Goal: Information Seeking & Learning: Learn about a topic

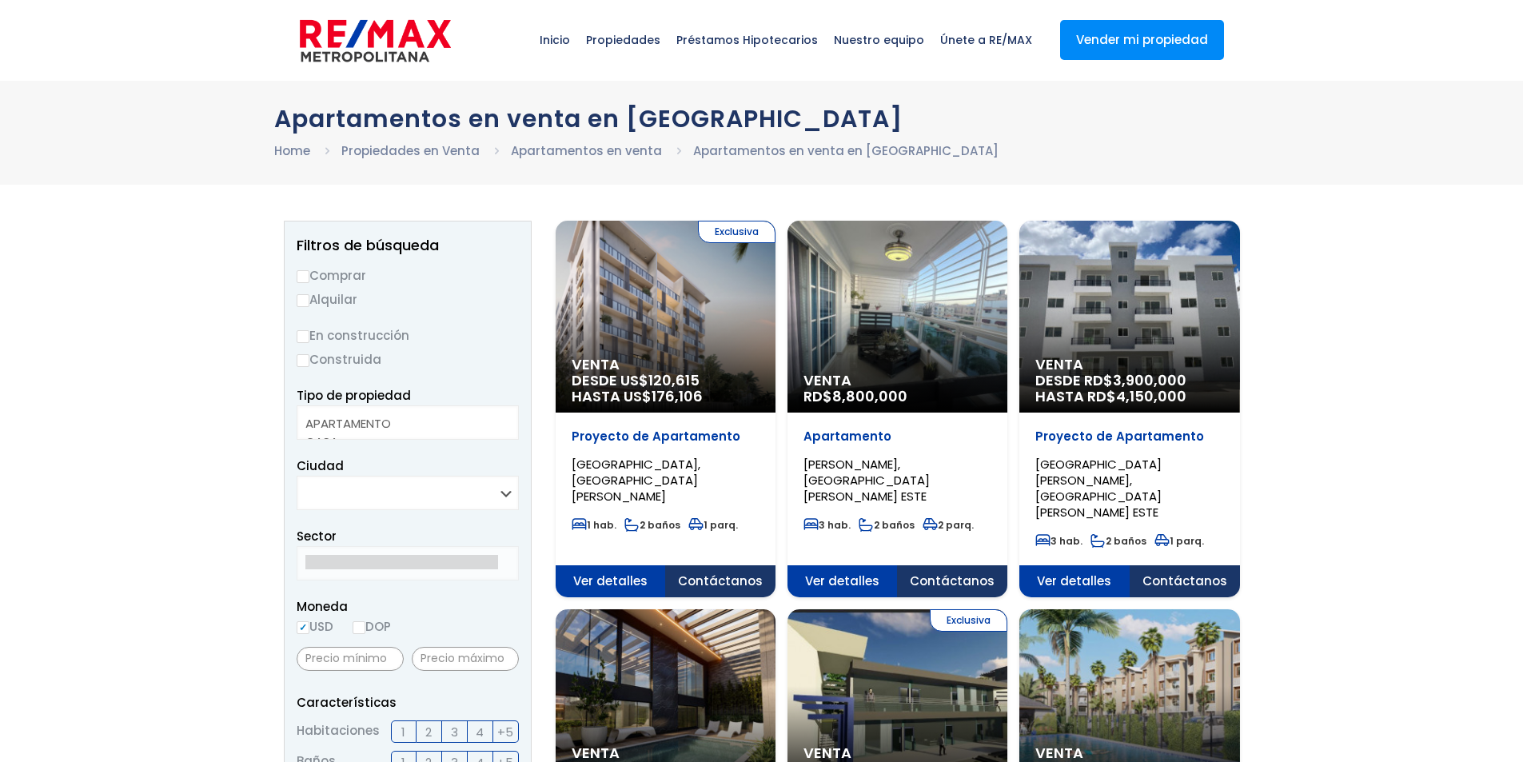
select select
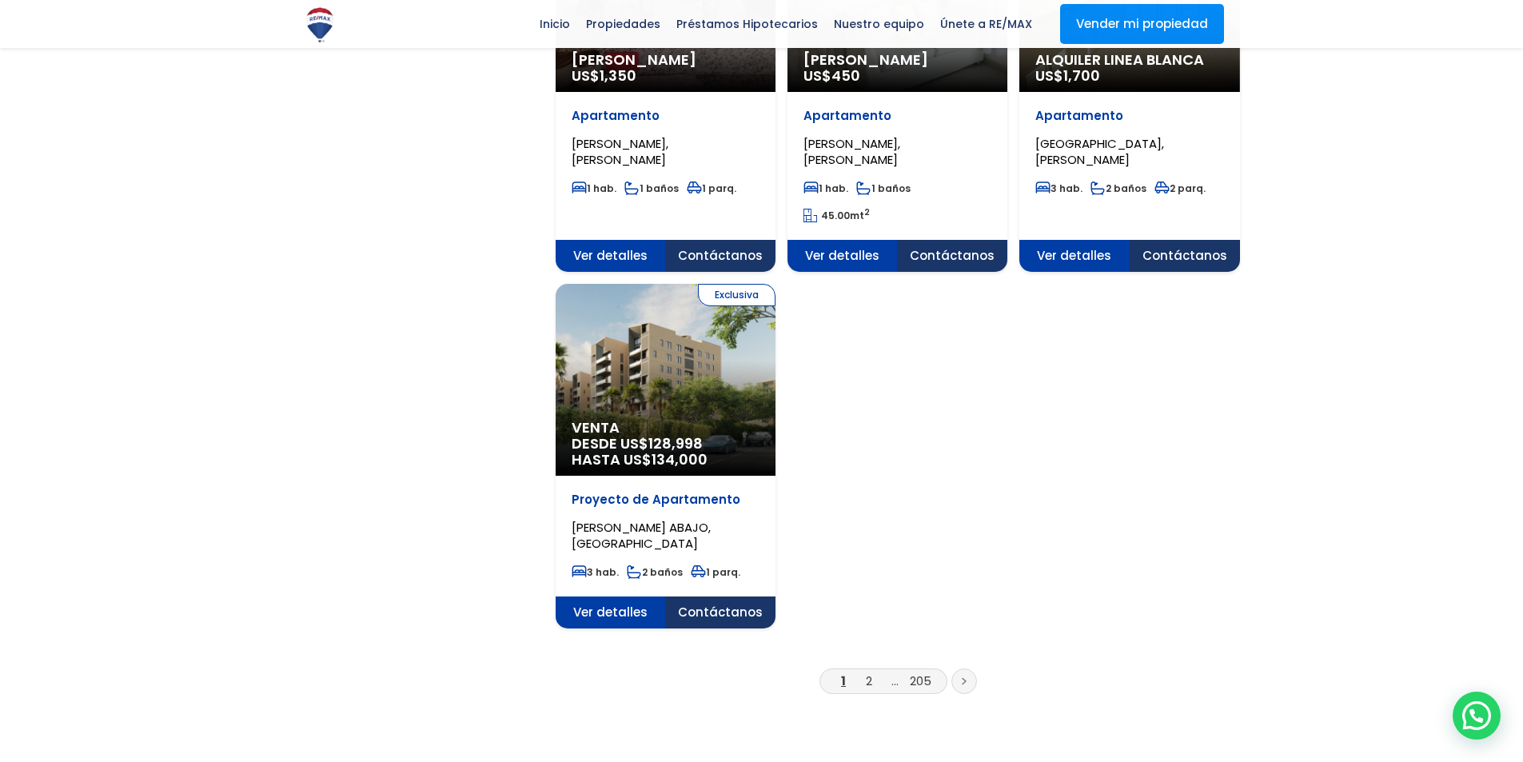
scroll to position [1839, 0]
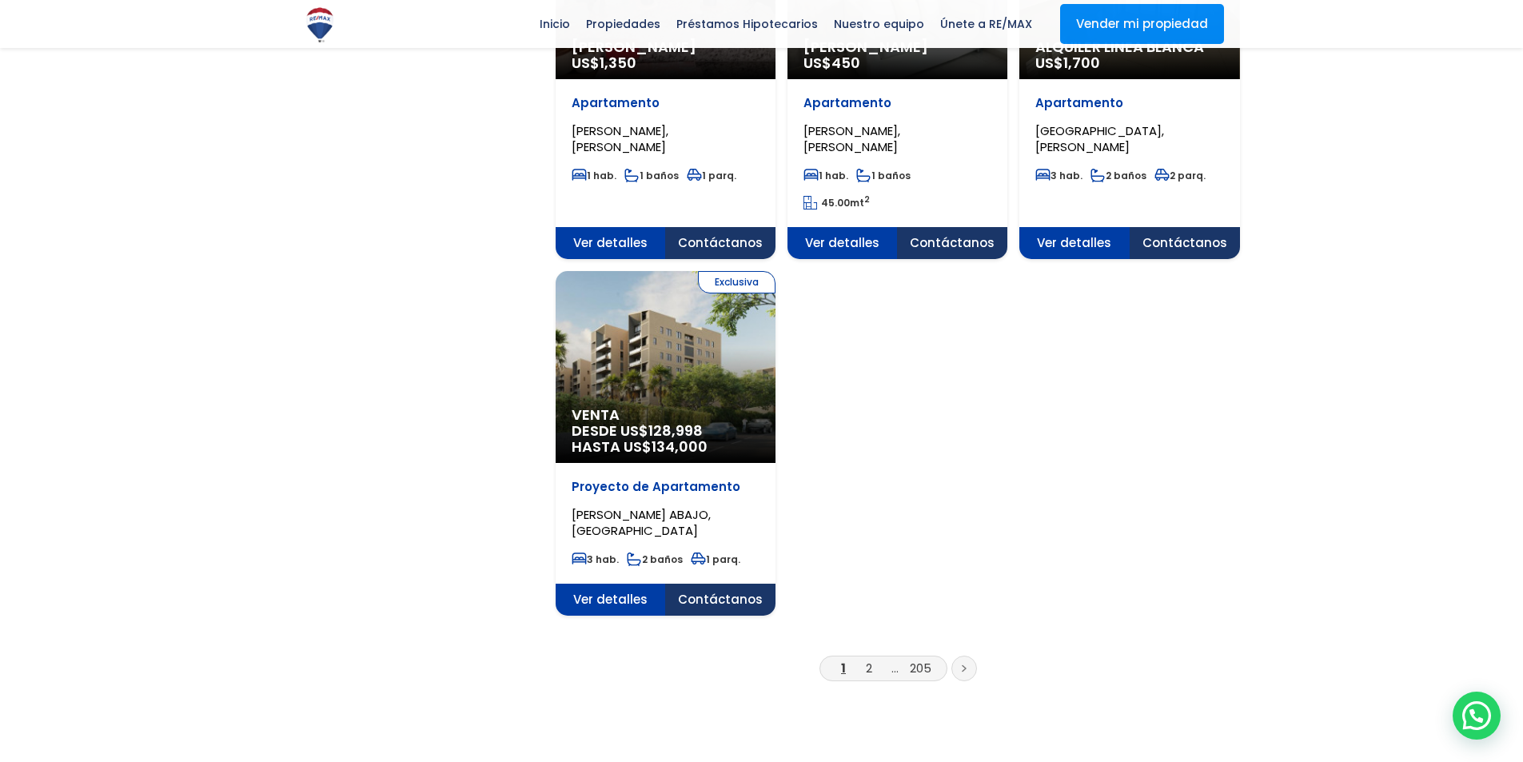
click at [866, 660] on link "2" at bounding box center [869, 668] width 6 height 17
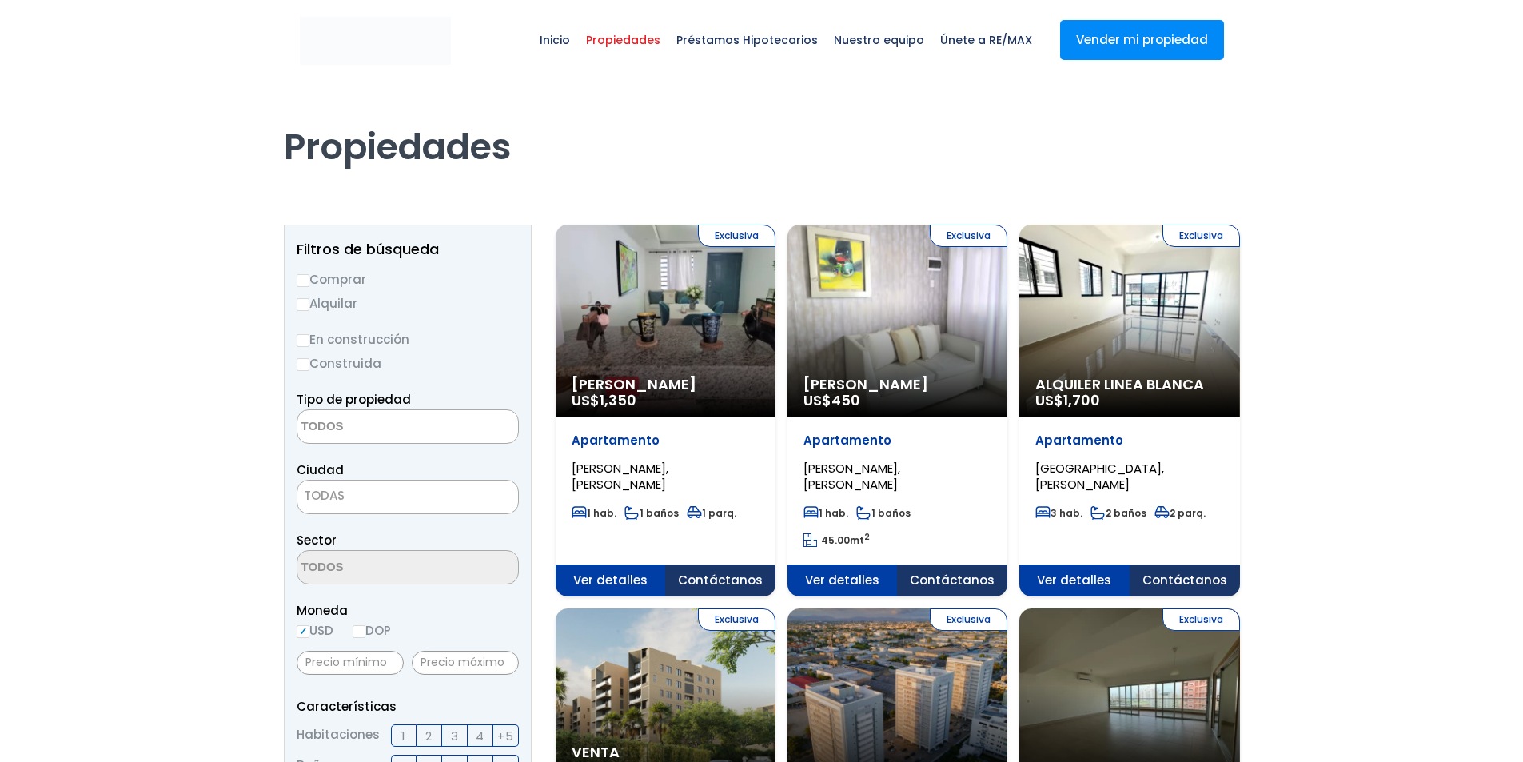
select select
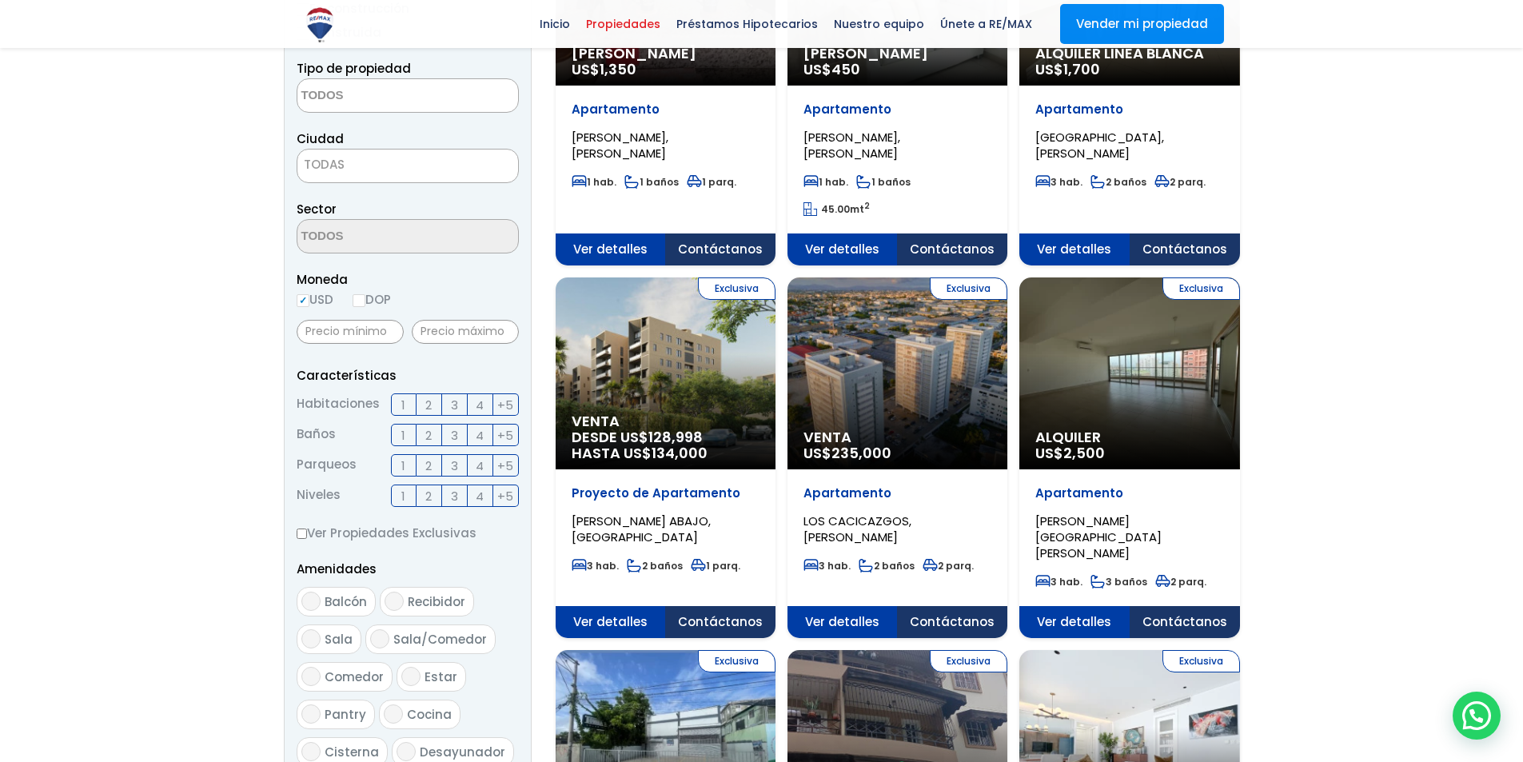
scroll to position [400, 0]
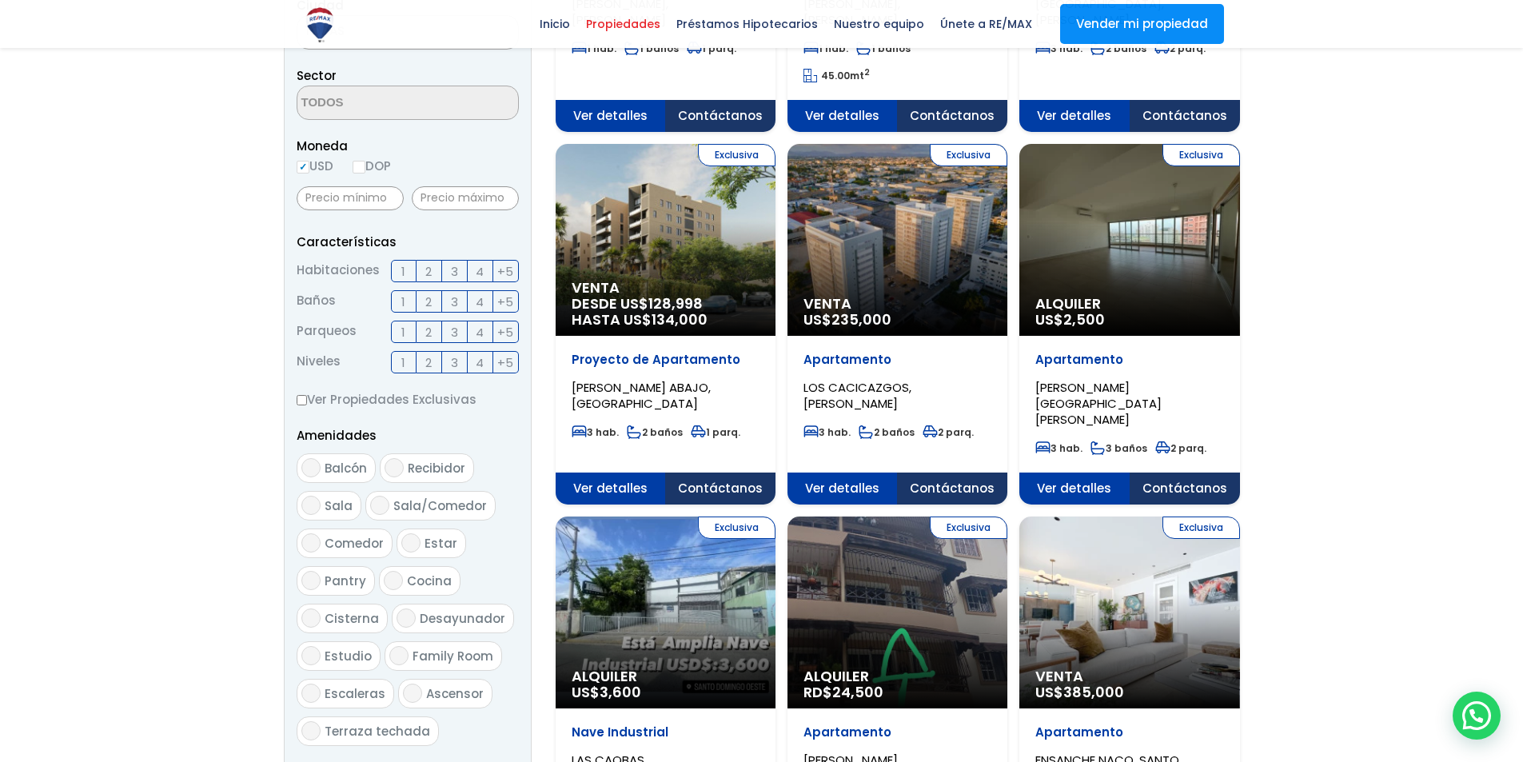
scroll to position [640, 0]
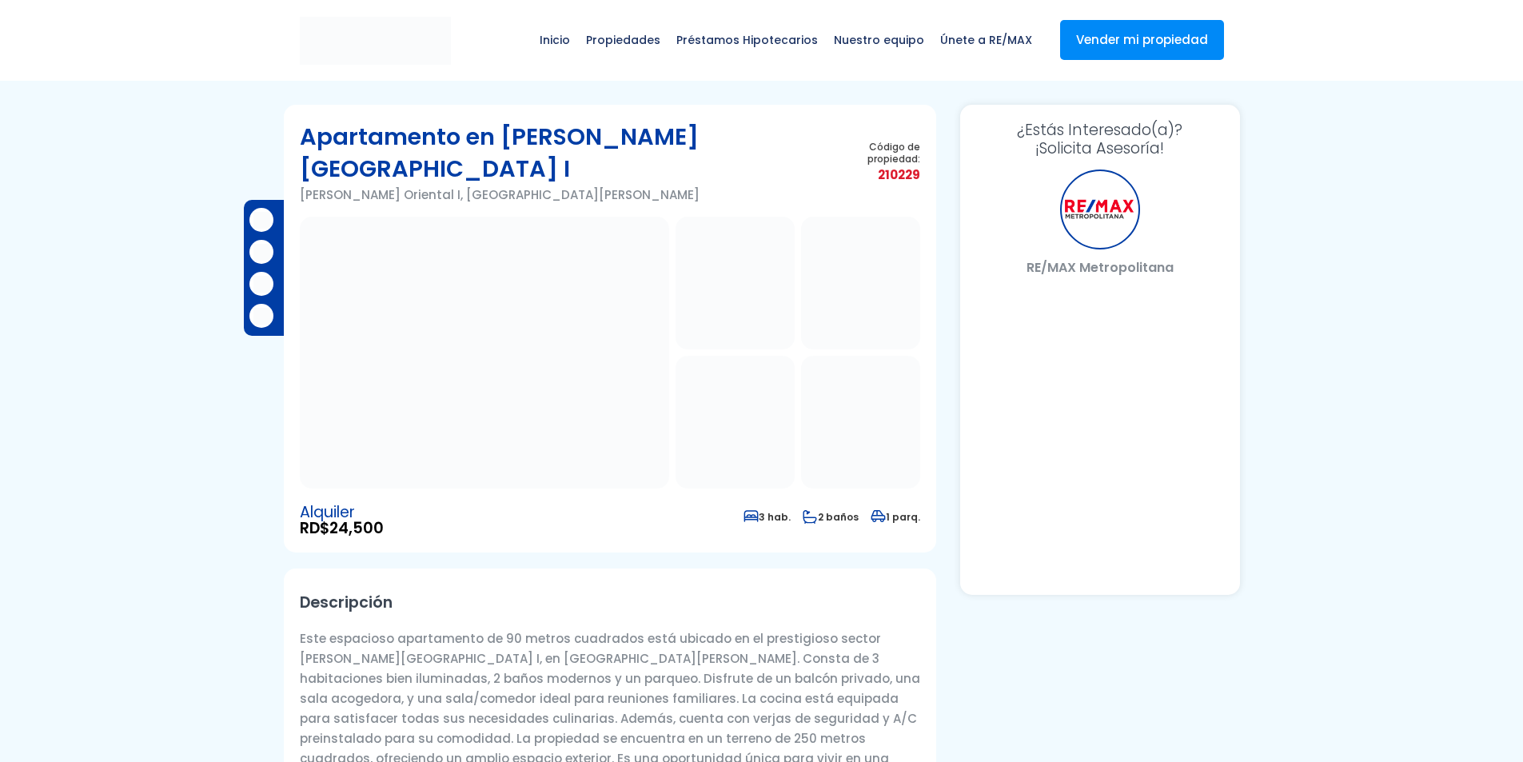
select select "DO"
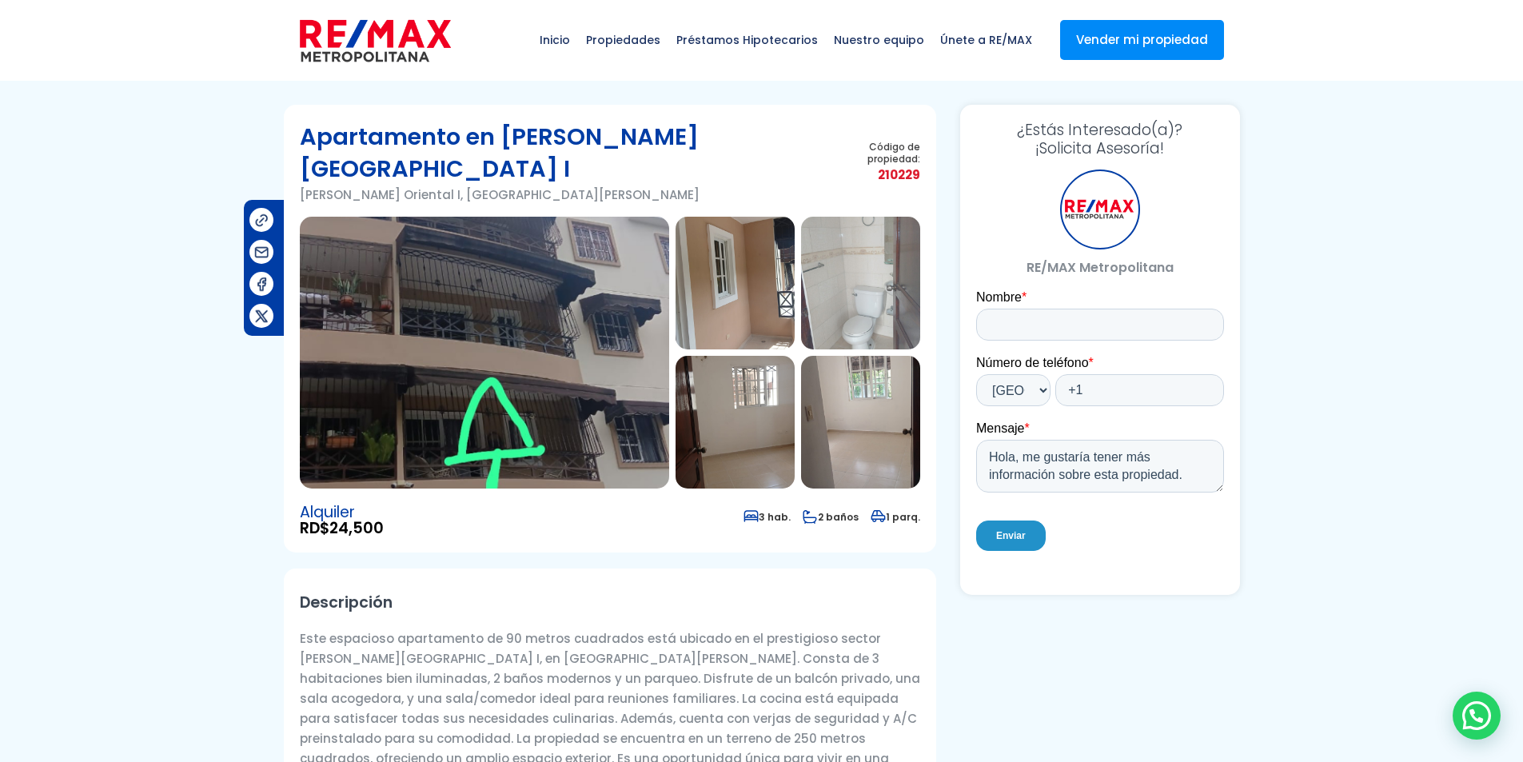
click at [509, 418] on img at bounding box center [484, 353] width 369 height 272
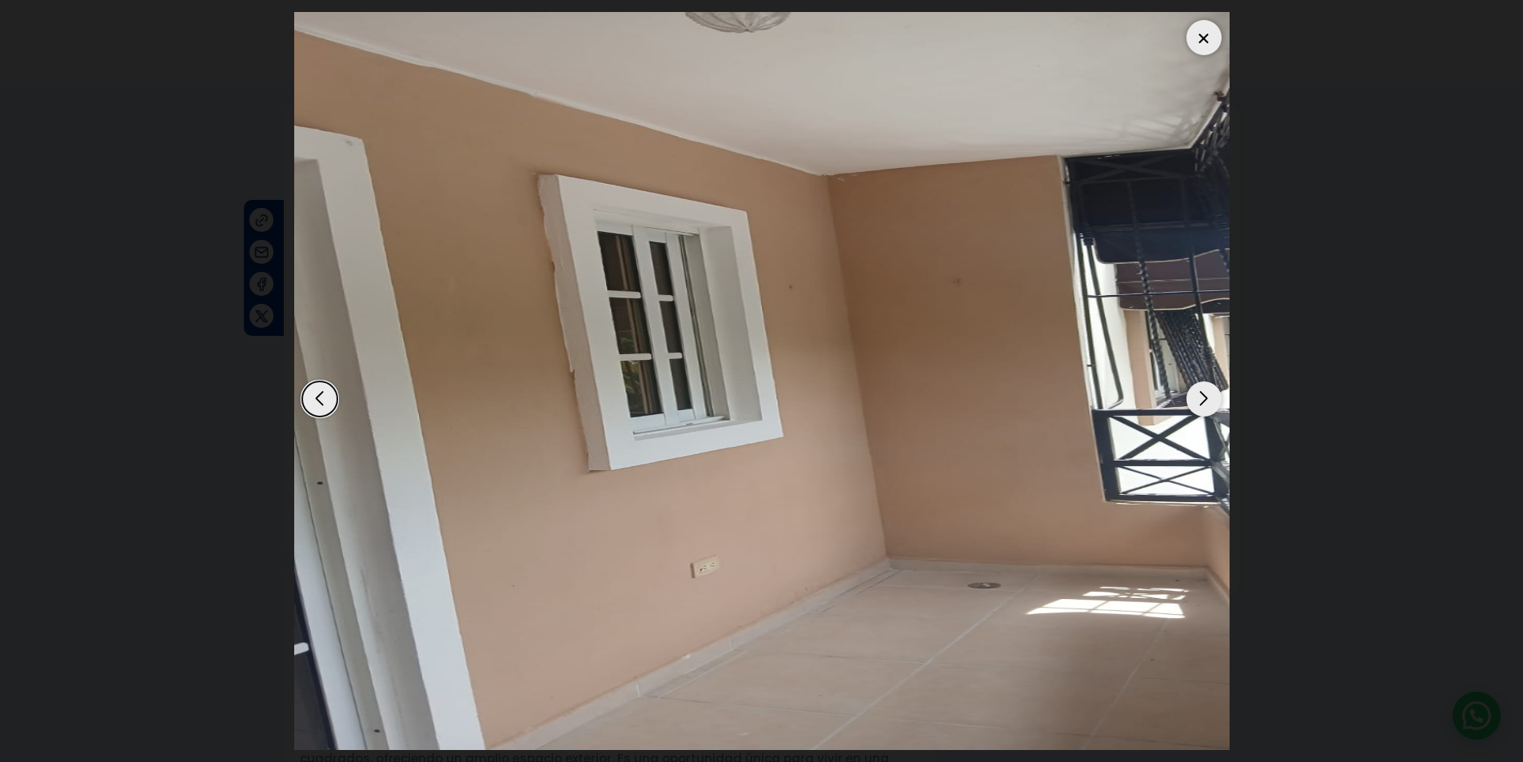
click at [1205, 402] on div "Next slide" at bounding box center [1203, 398] width 35 height 35
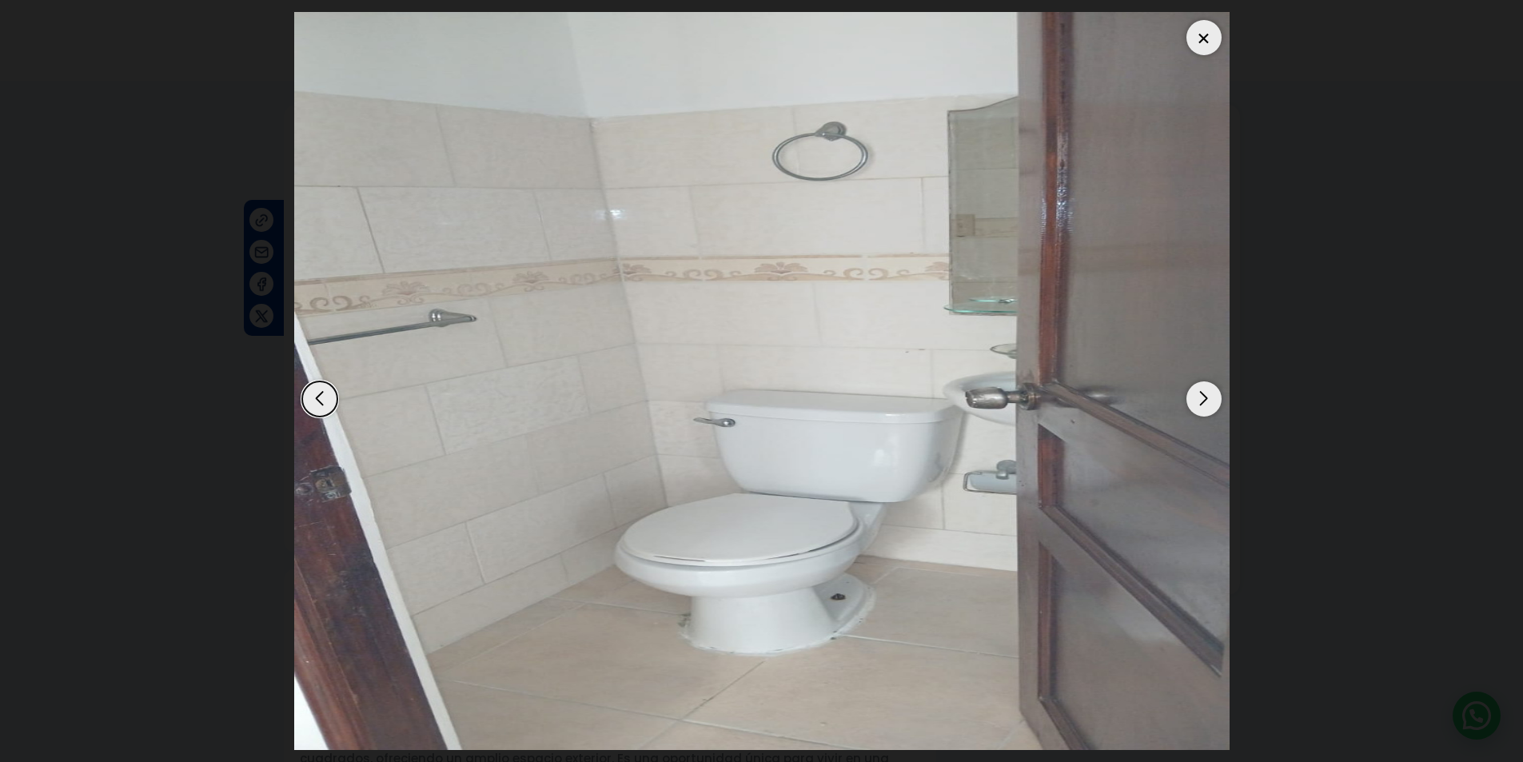
click at [1205, 402] on div "Next slide" at bounding box center [1203, 398] width 35 height 35
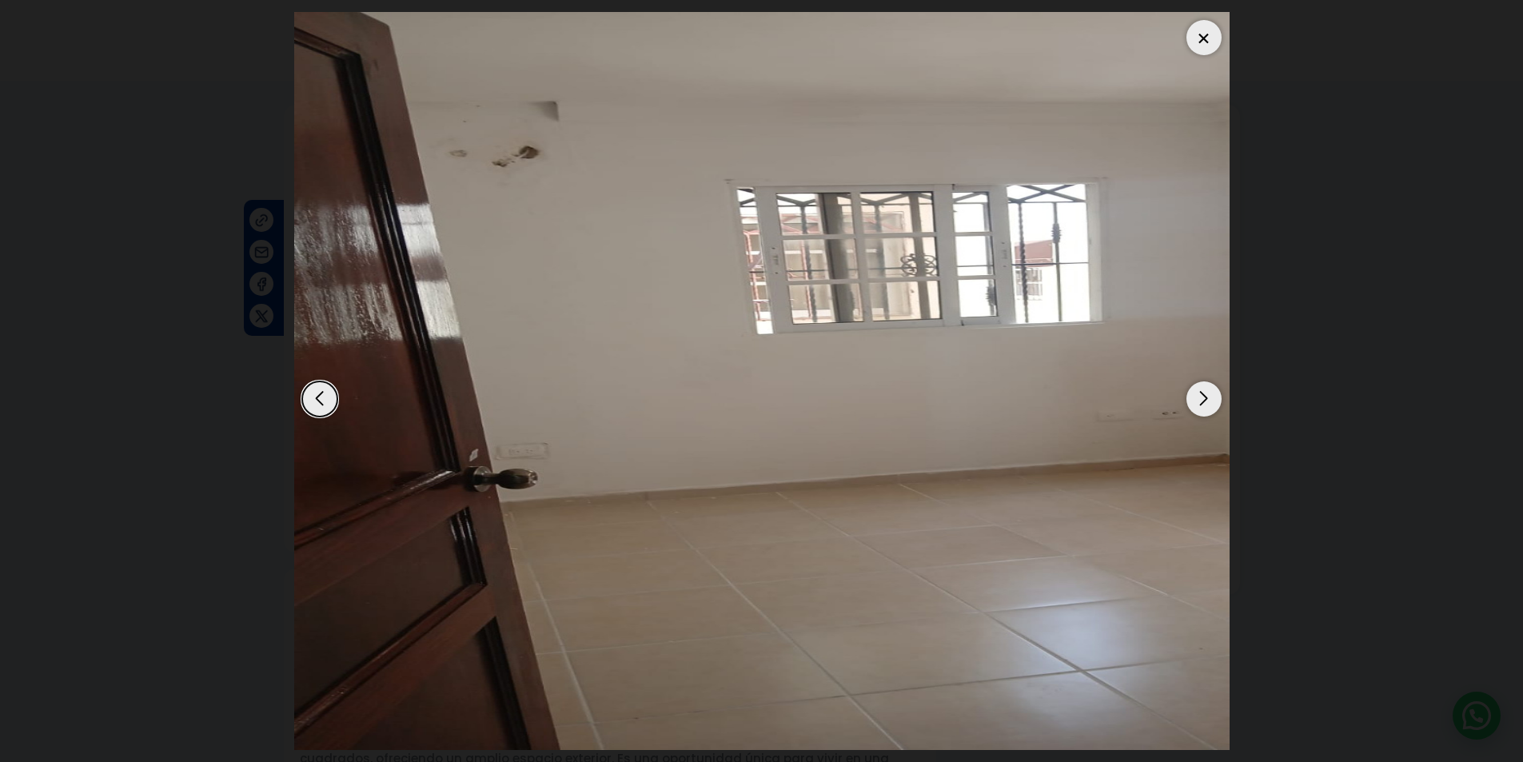
click at [1205, 402] on div "Next slide" at bounding box center [1203, 398] width 35 height 35
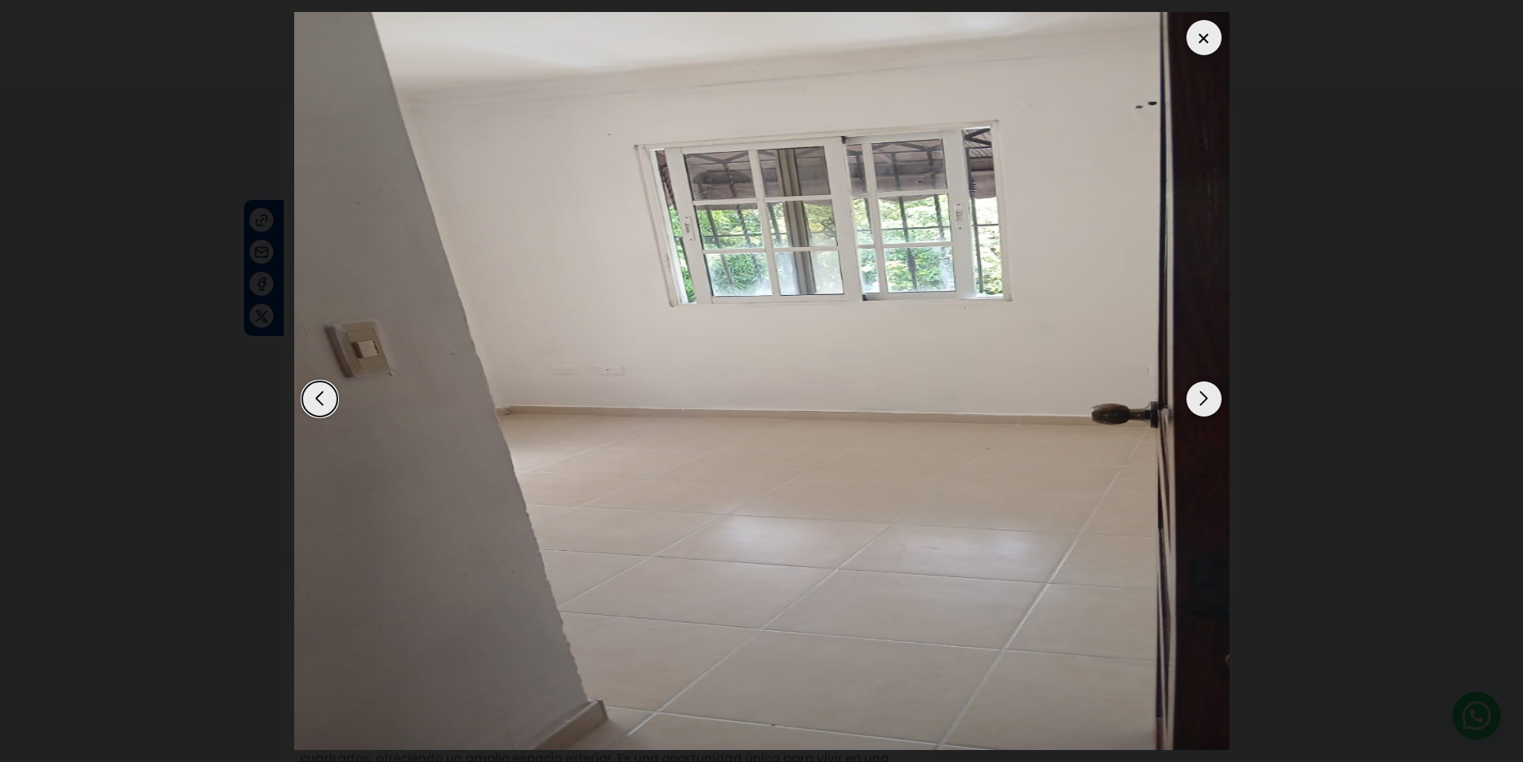
click at [1205, 405] on div "Next slide" at bounding box center [1203, 398] width 35 height 35
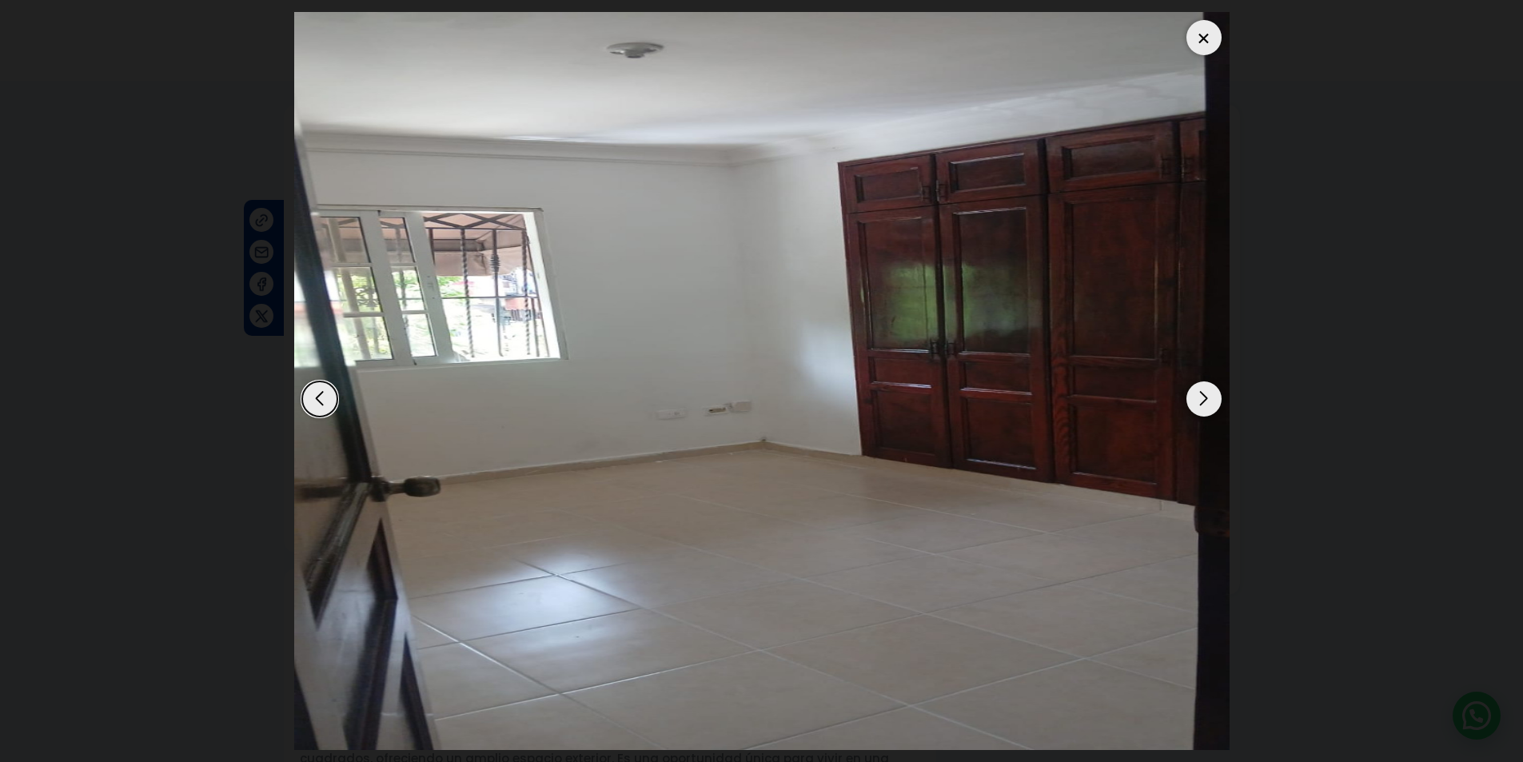
click at [1205, 405] on div "Next slide" at bounding box center [1203, 398] width 35 height 35
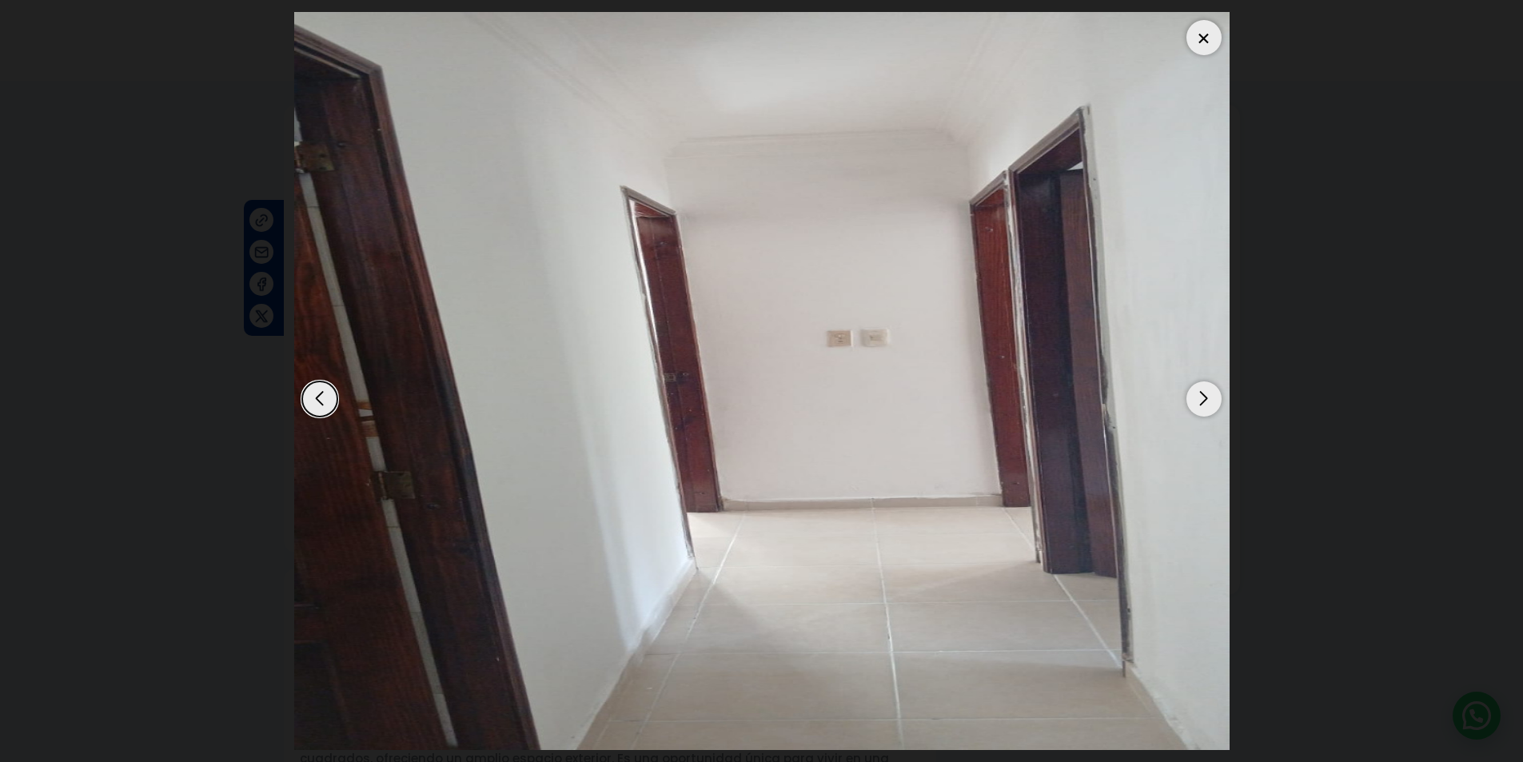
click at [1205, 405] on div "Next slide" at bounding box center [1203, 398] width 35 height 35
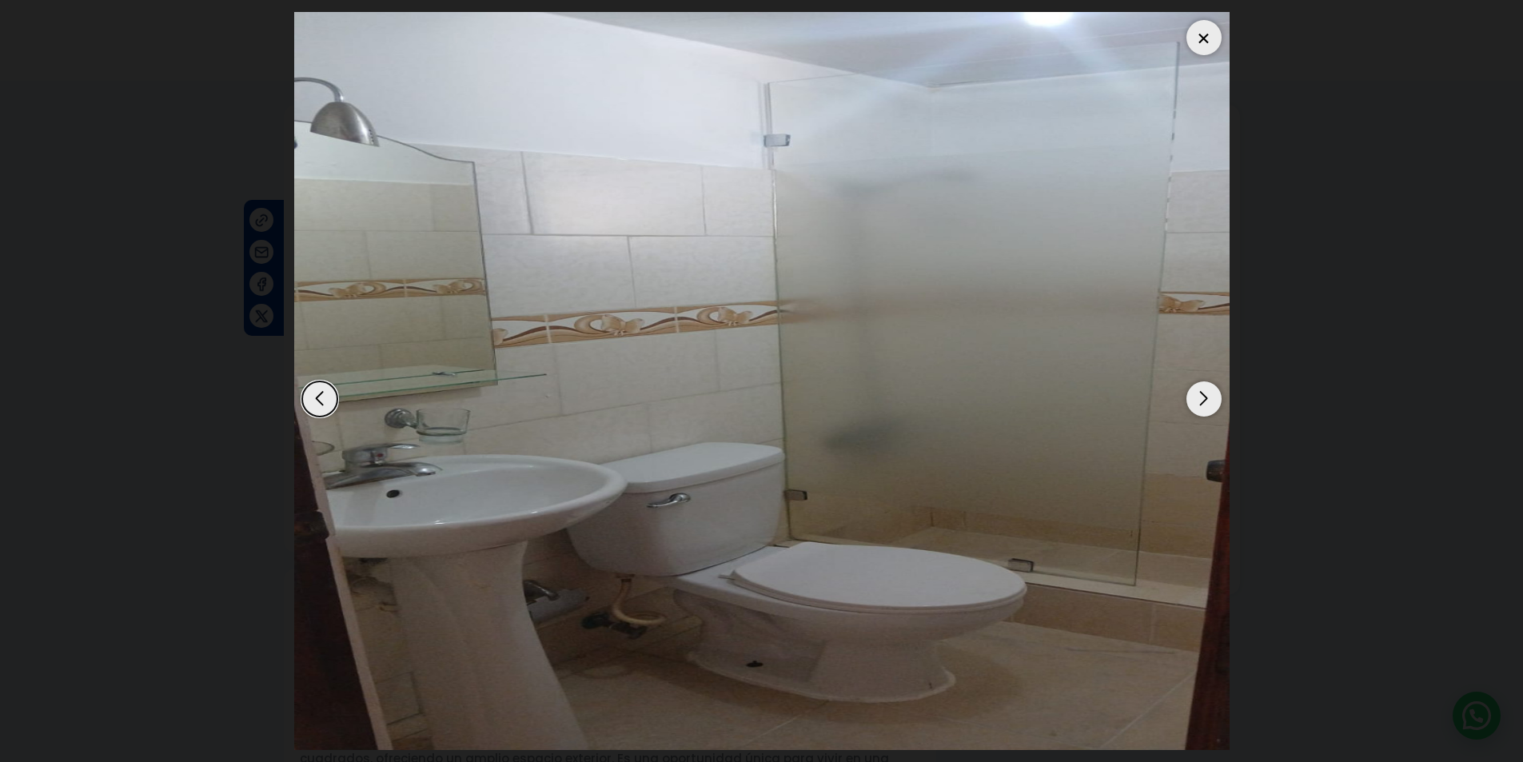
click at [1205, 405] on div "Next slide" at bounding box center [1203, 398] width 35 height 35
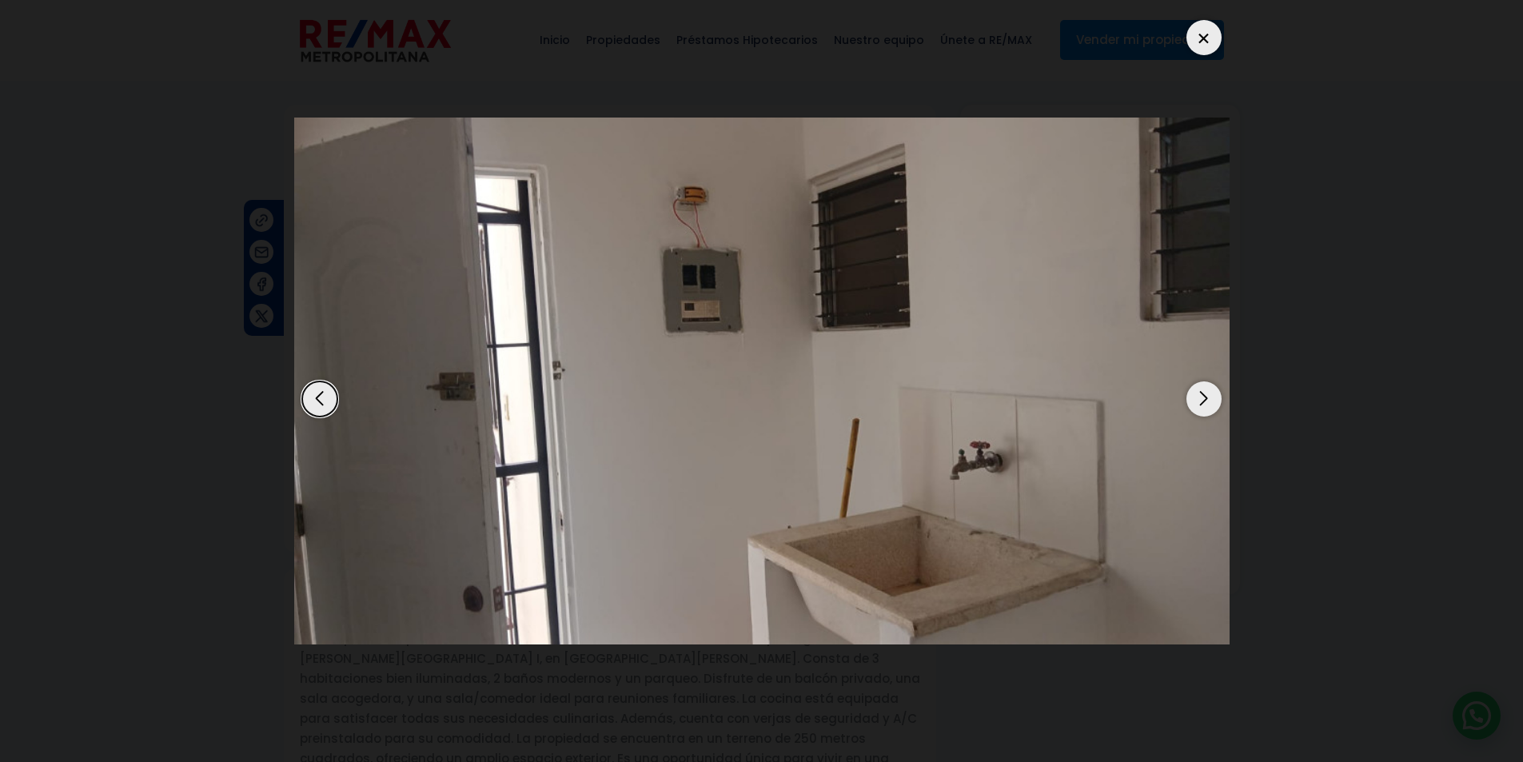
click at [1205, 405] on div "Next slide" at bounding box center [1203, 398] width 35 height 35
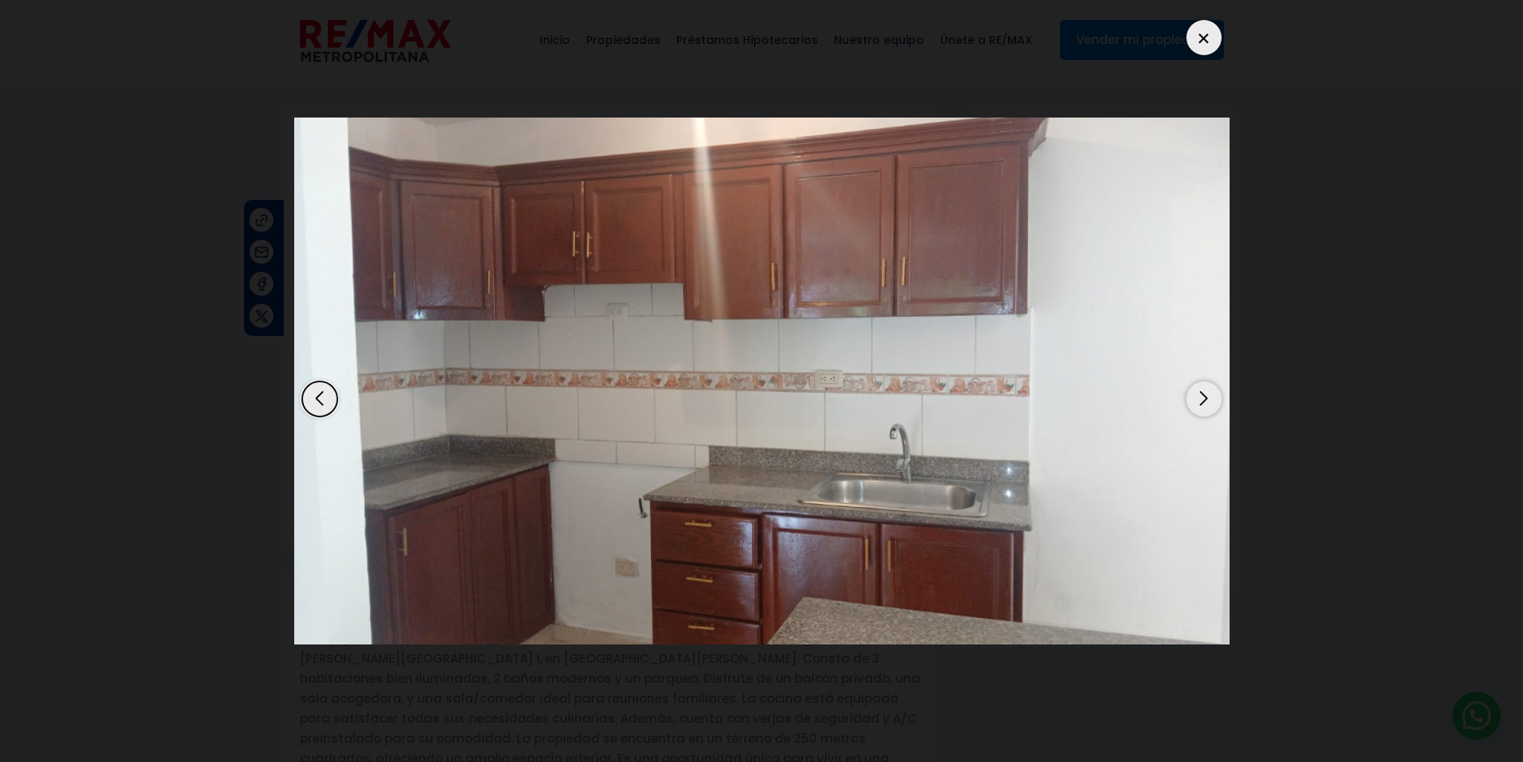
click at [1130, 405] on img "10 / 12" at bounding box center [761, 381] width 935 height 526
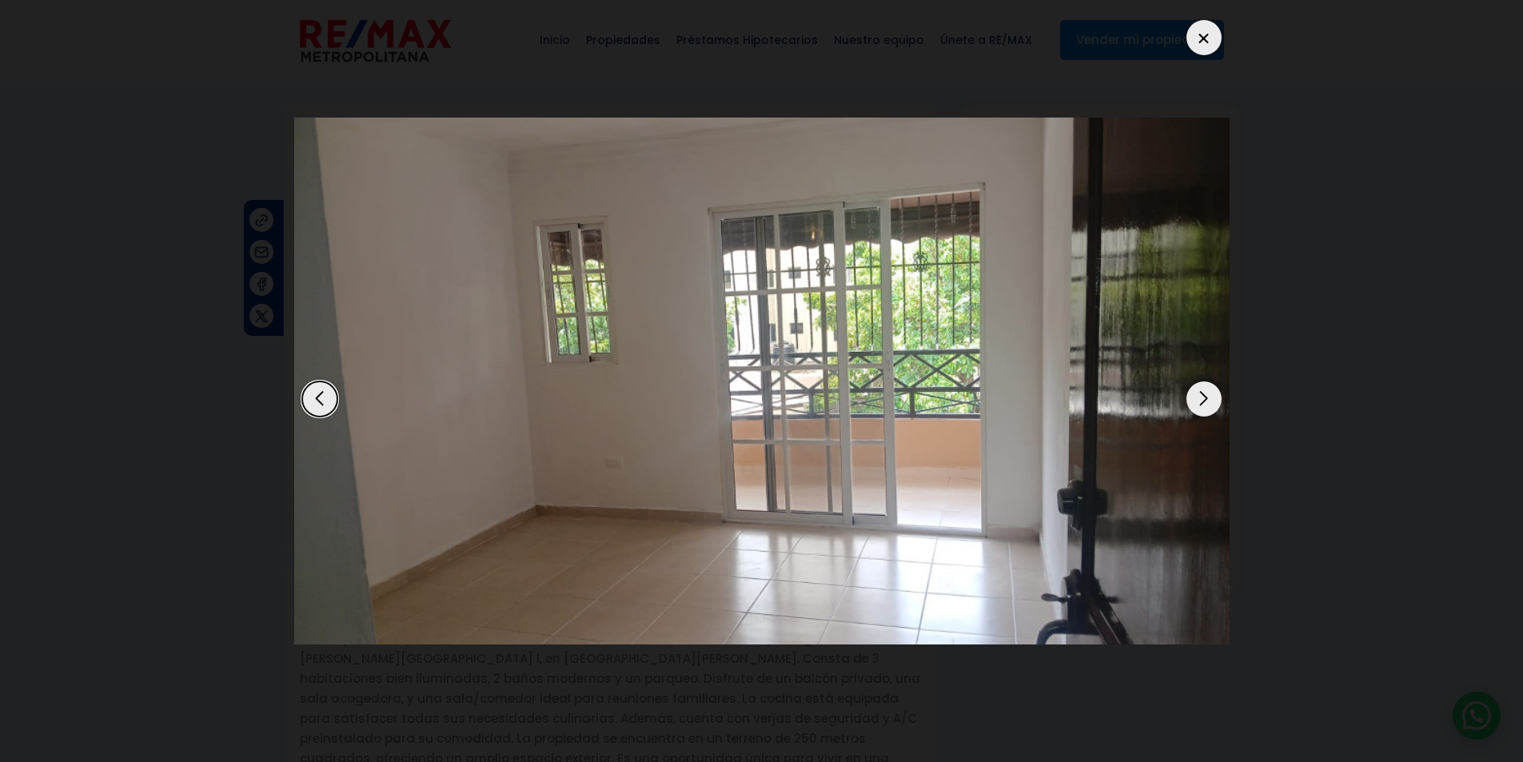
click at [1130, 405] on img "12 / 12" at bounding box center [761, 381] width 935 height 526
click at [1207, 405] on div "Next slide" at bounding box center [1203, 398] width 35 height 35
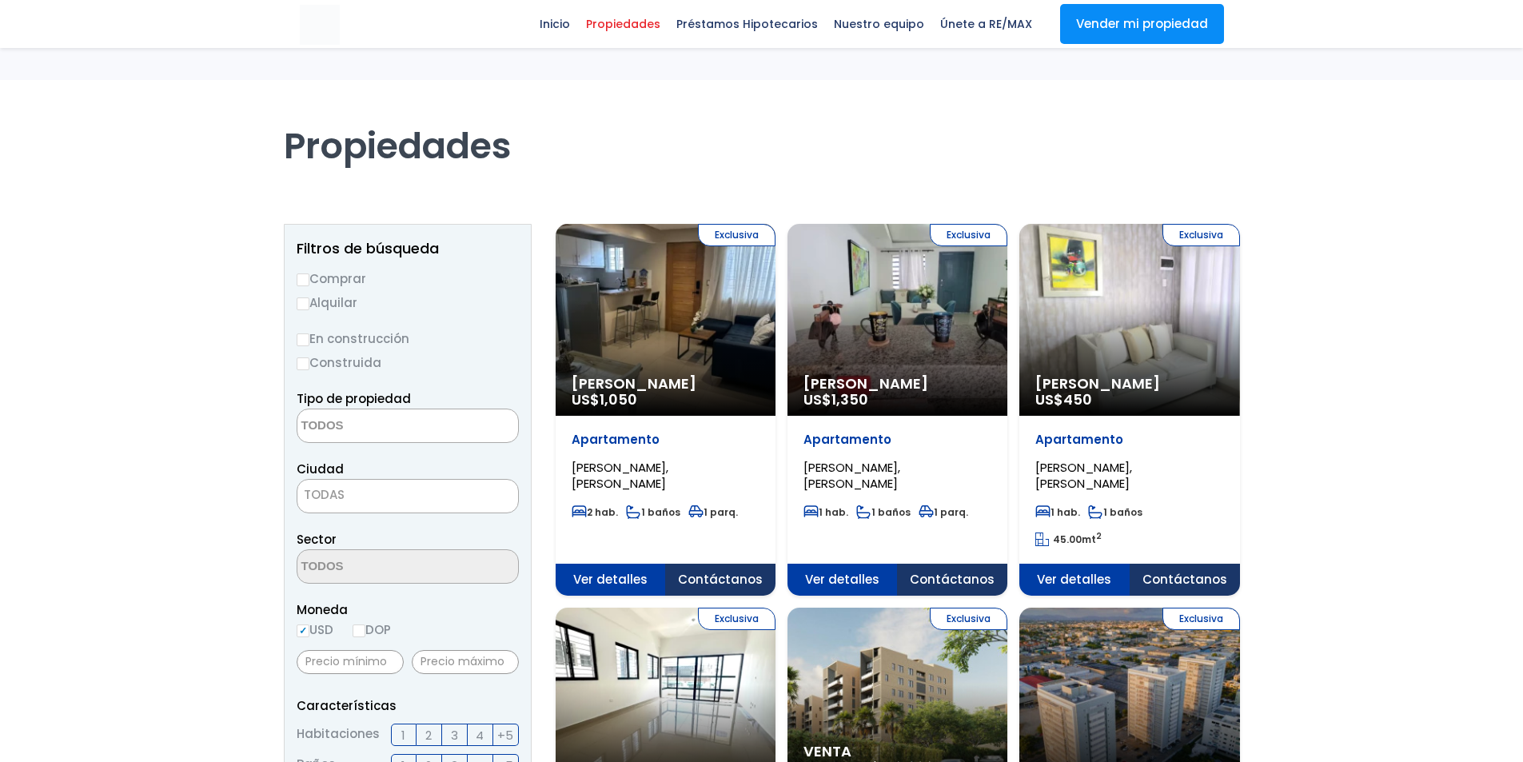
select select
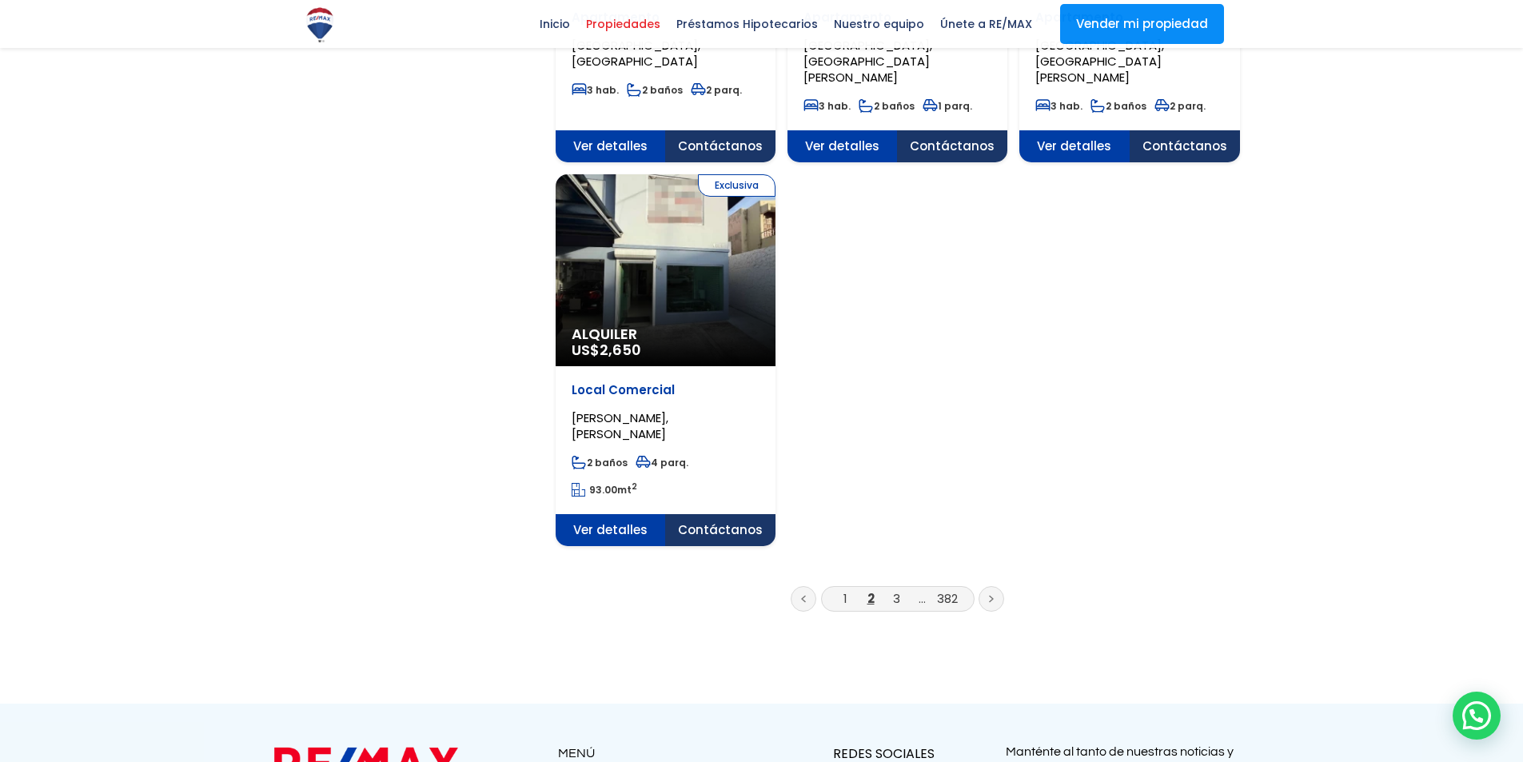
scroll to position [1999, 0]
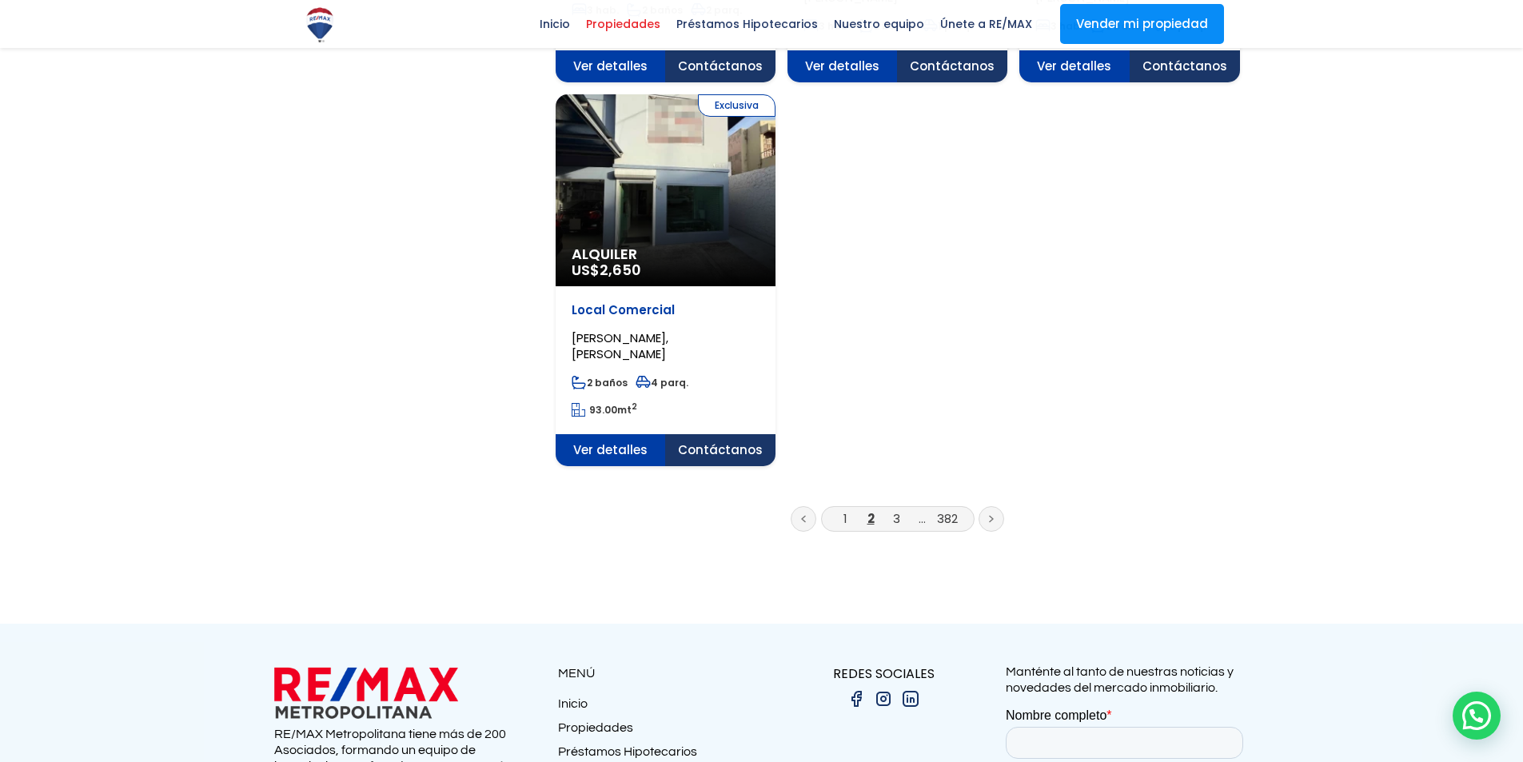
click at [896, 510] on link "3" at bounding box center [896, 518] width 7 height 17
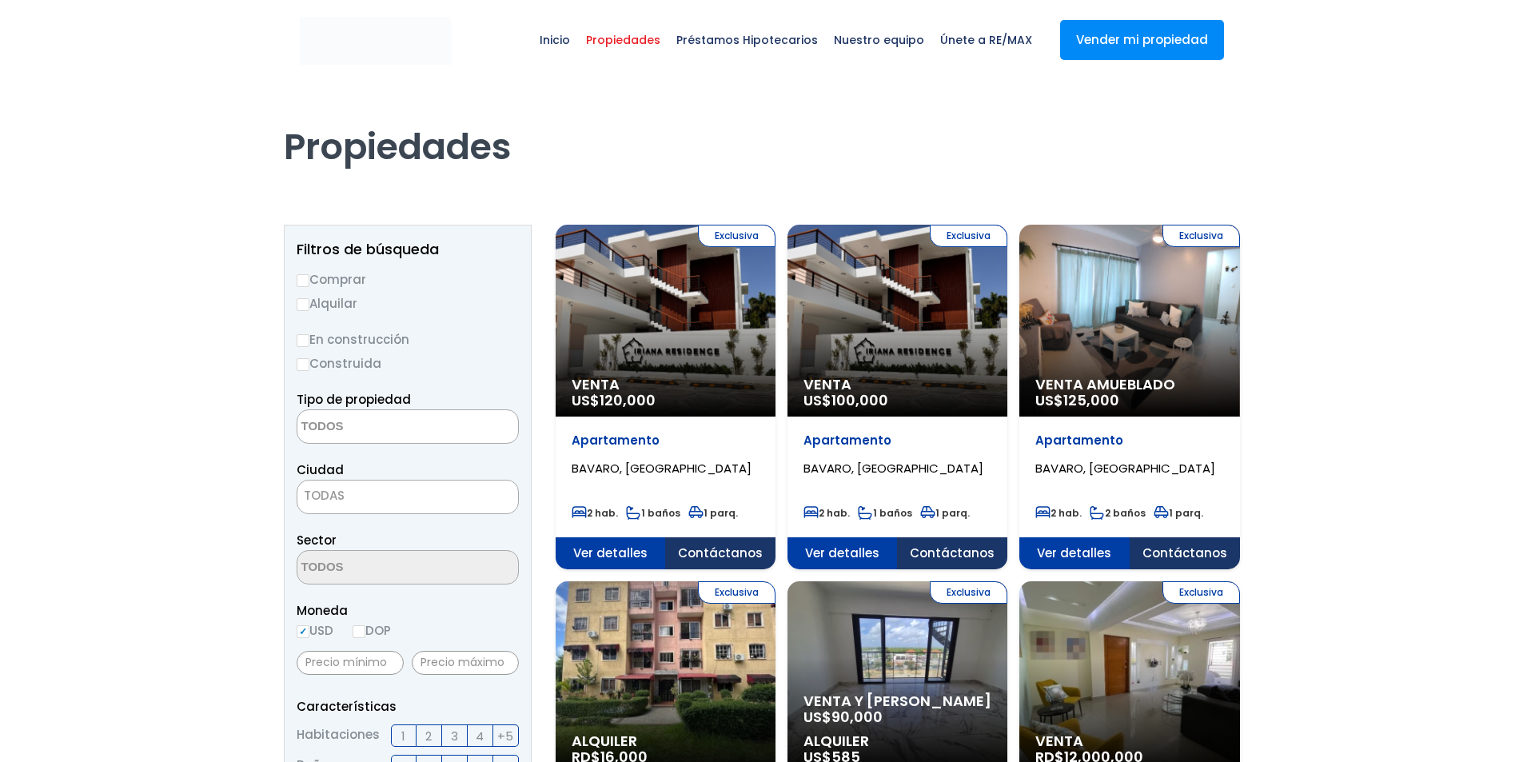
select select
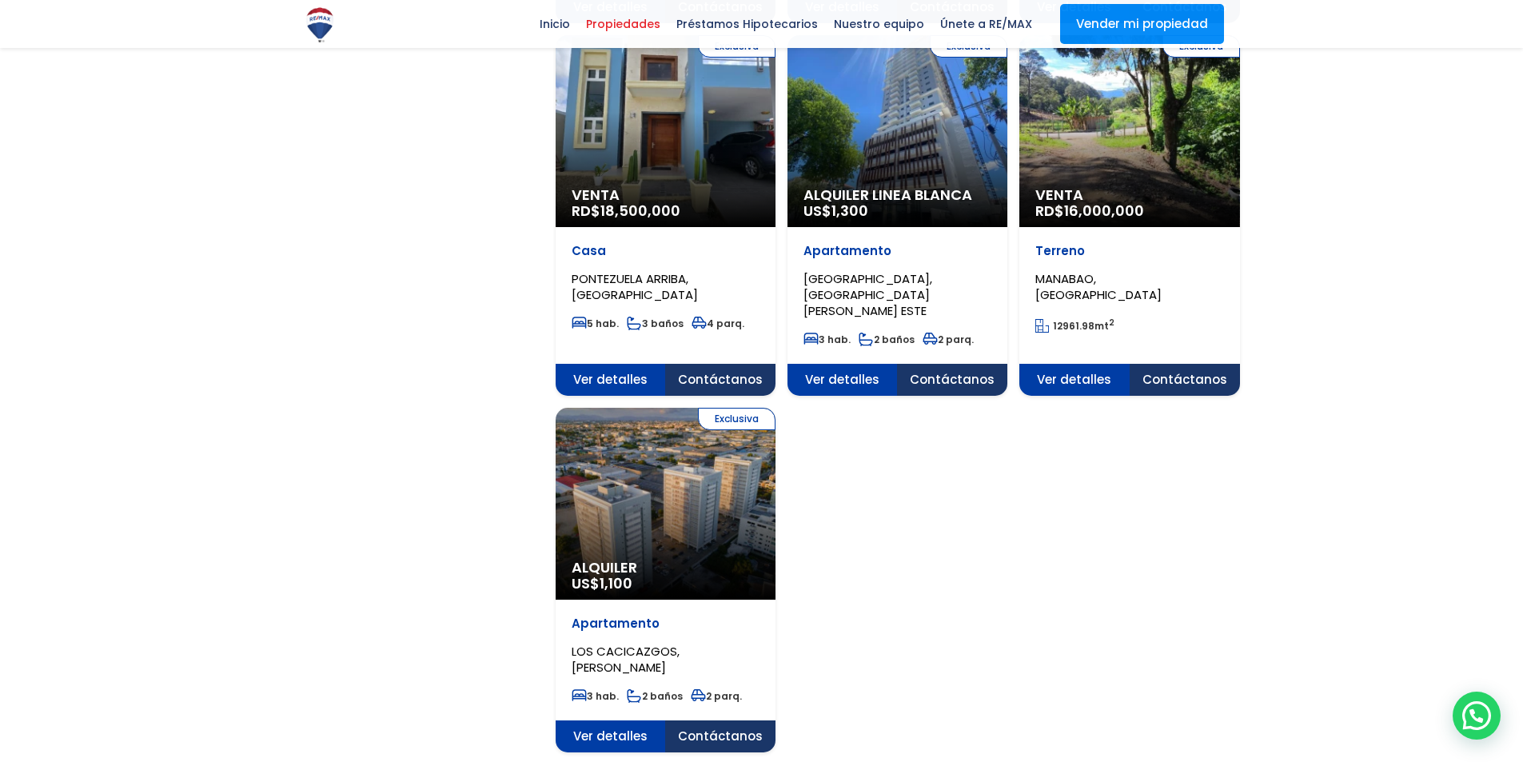
scroll to position [1759, 0]
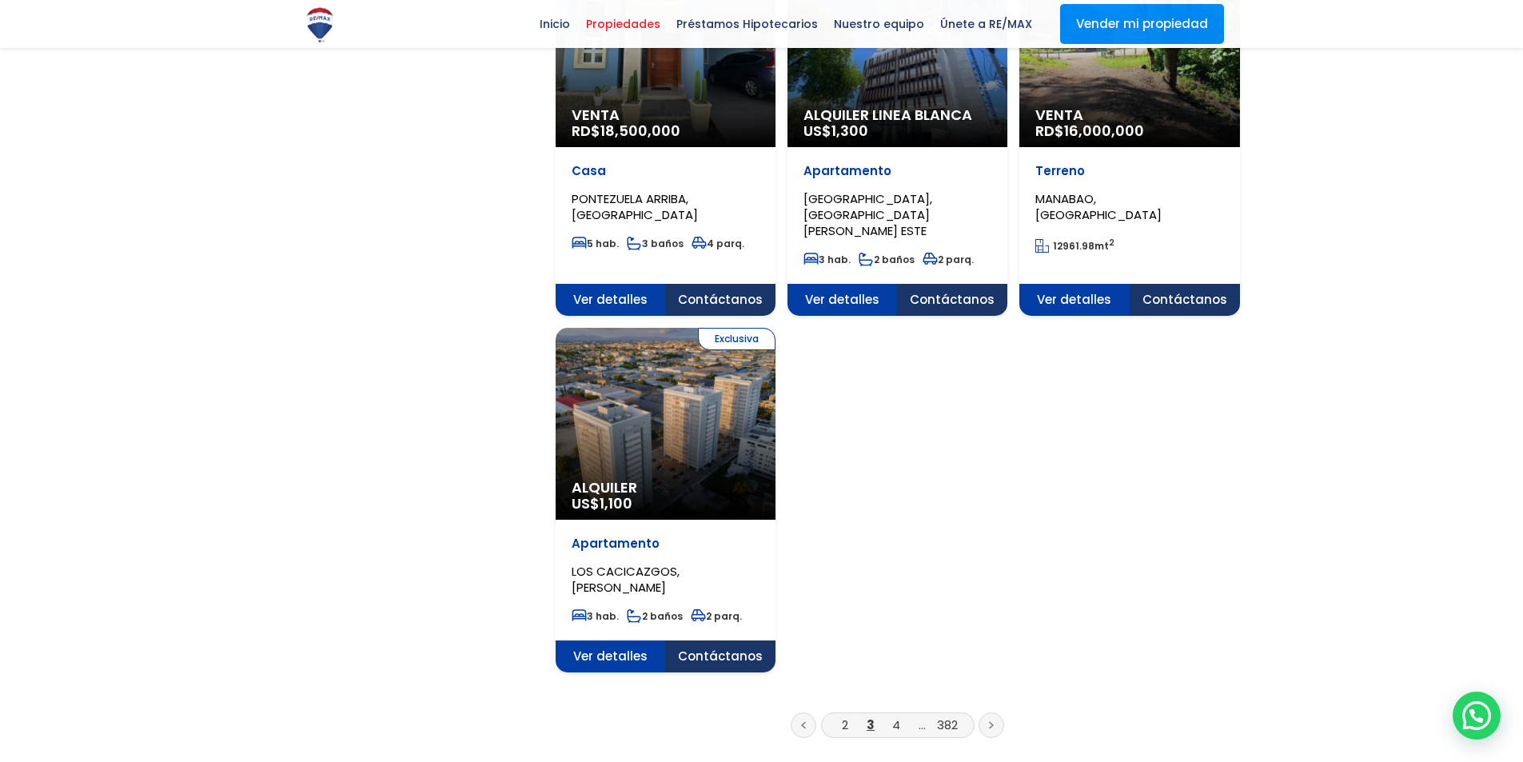
click at [897, 716] on link "4" at bounding box center [896, 724] width 8 height 17
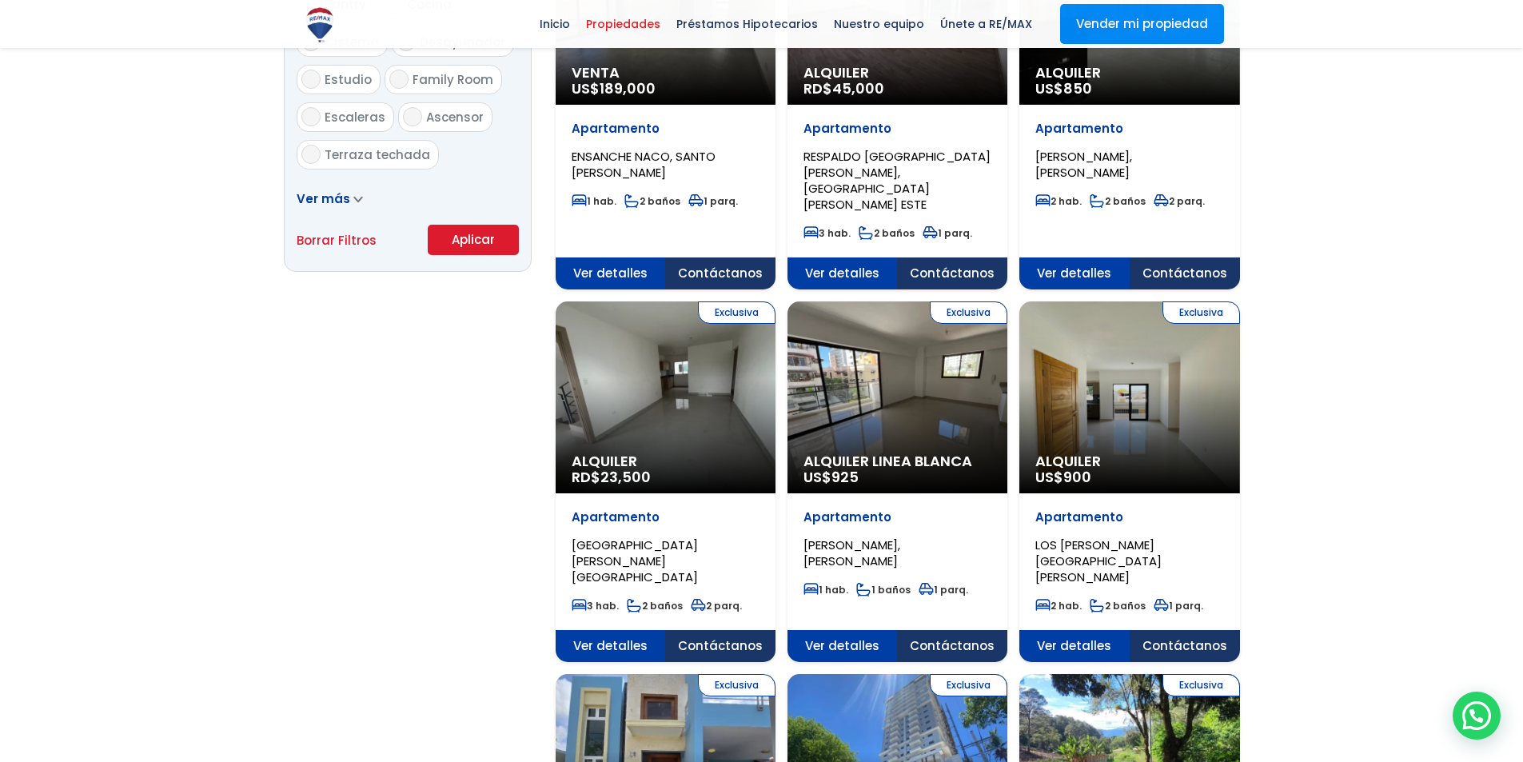
scroll to position [1039, 0]
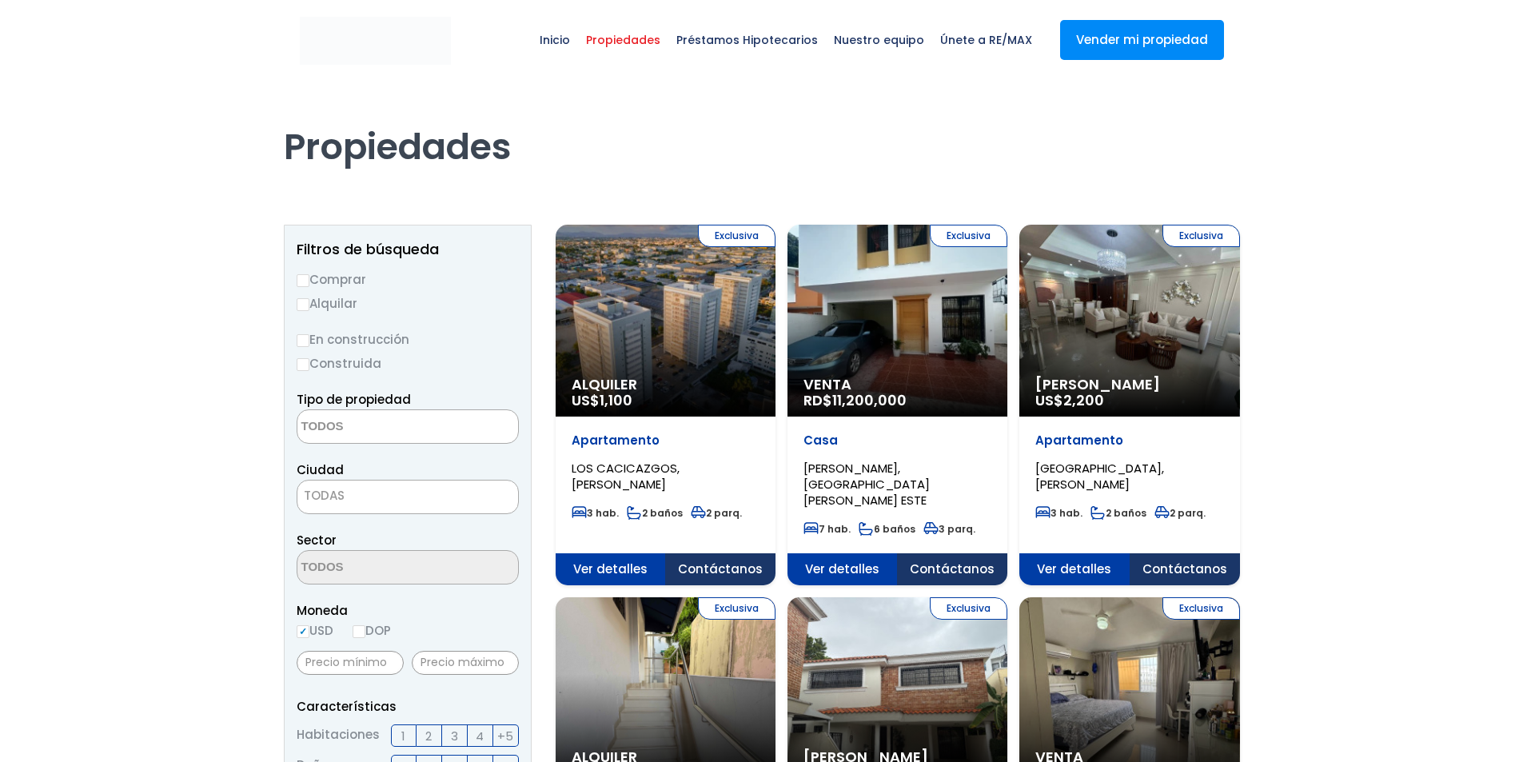
select select
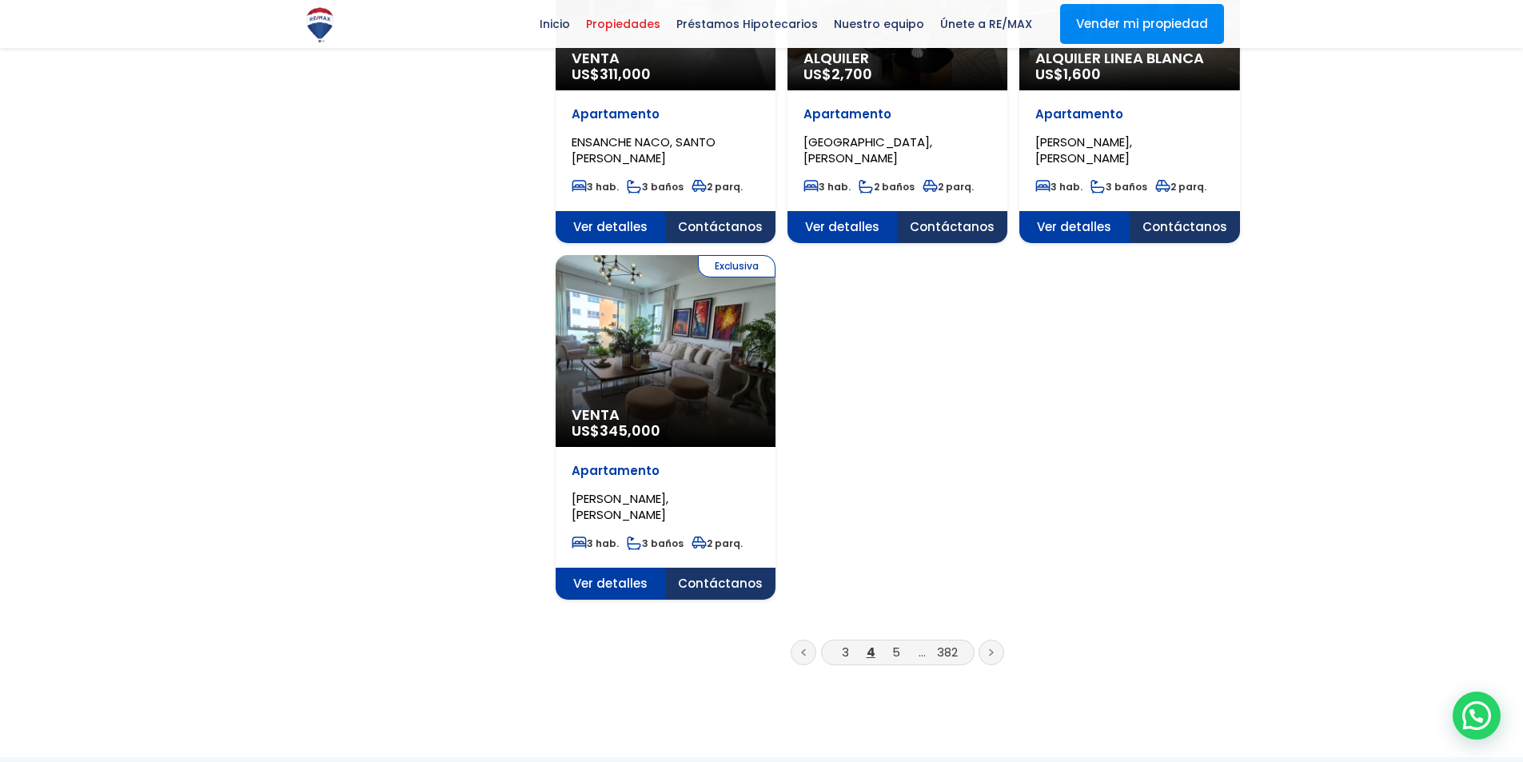
scroll to position [1839, 0]
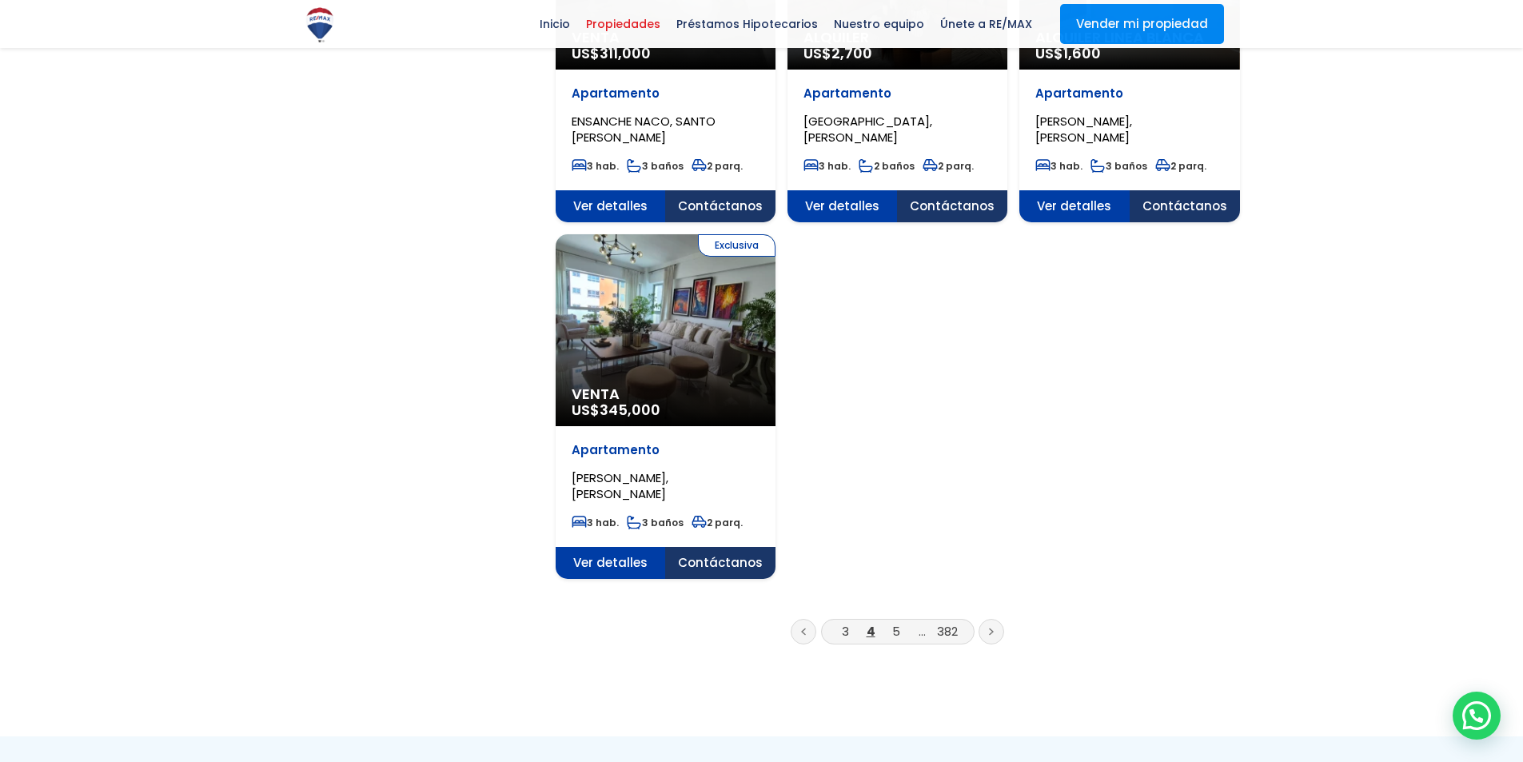
click at [899, 623] on link "5" at bounding box center [896, 631] width 8 height 17
